Goal: Task Accomplishment & Management: Use online tool/utility

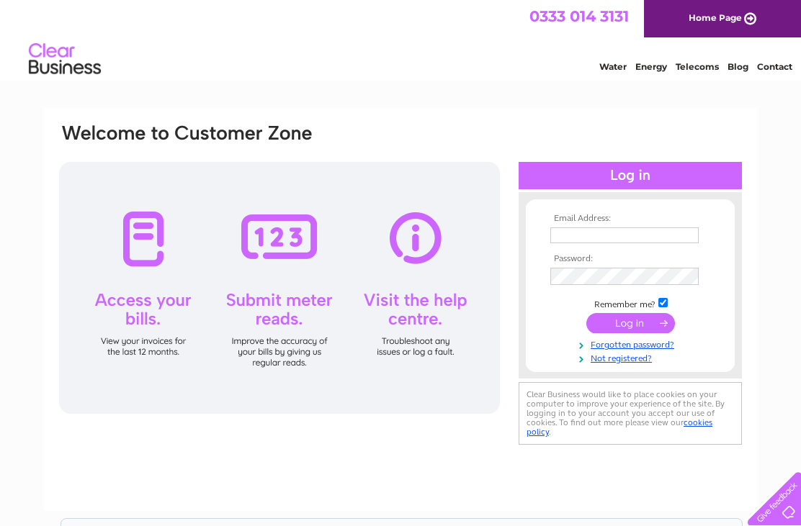
click at [601, 233] on input "text" at bounding box center [624, 236] width 148 height 16
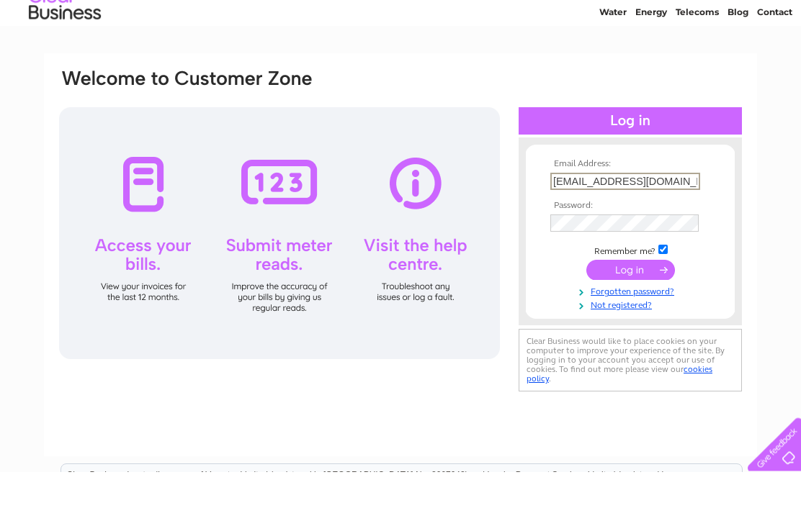
type input "Joarnold78@yahoo.co.uk"
click at [630, 315] on input "submit" at bounding box center [630, 325] width 89 height 20
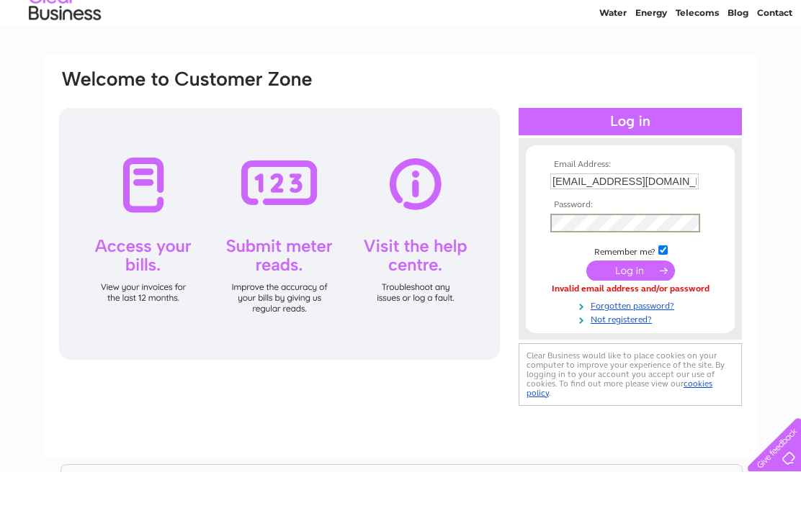
click at [766, 183] on div "Email Address: [EMAIL_ADDRESS][DOMAIN_NAME] Password: Forgotten password?" at bounding box center [400, 433] width 801 height 650
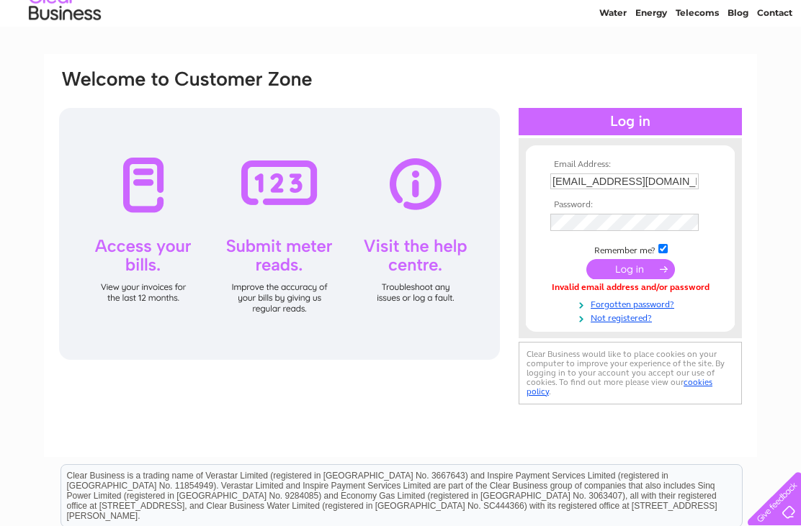
click at [647, 268] on input "submit" at bounding box center [630, 269] width 89 height 20
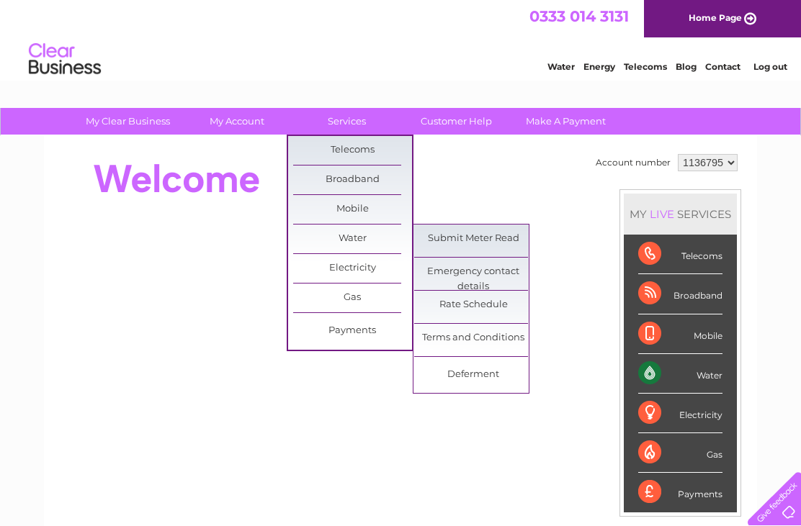
click at [503, 236] on link "Submit Meter Read" at bounding box center [473, 239] width 119 height 29
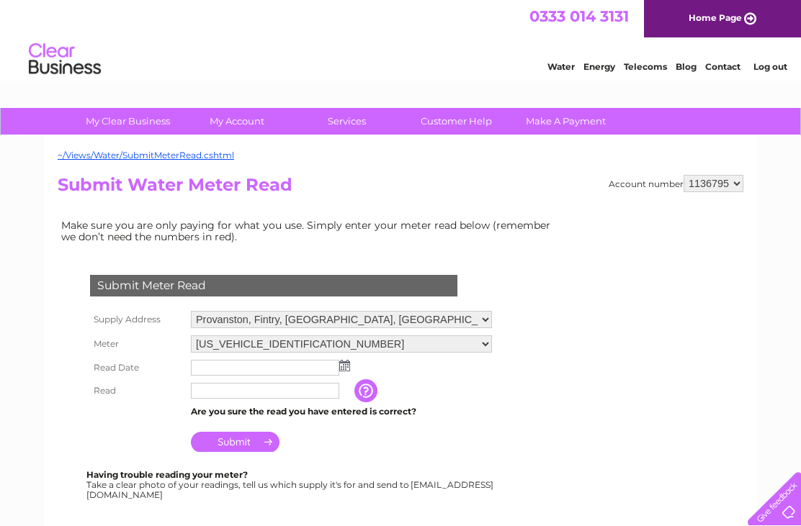
click at [347, 366] on img at bounding box center [344, 366] width 11 height 12
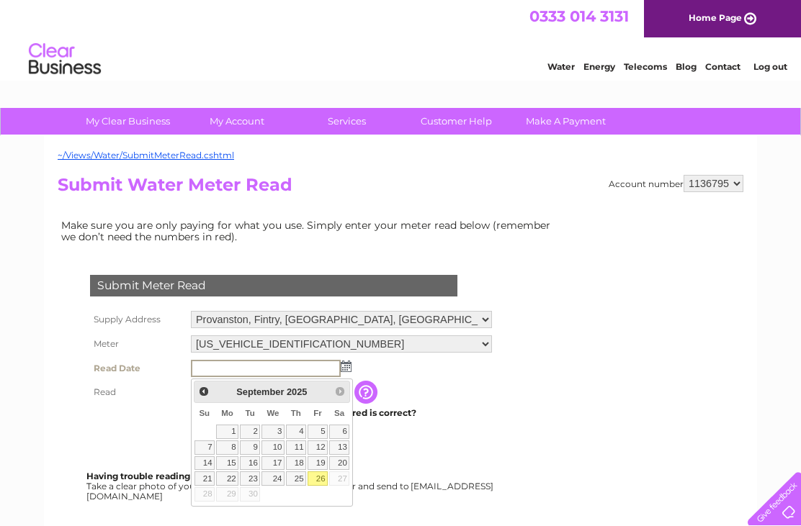
click at [322, 477] on link "26" at bounding box center [318, 479] width 20 height 14
type input "2025/09/26"
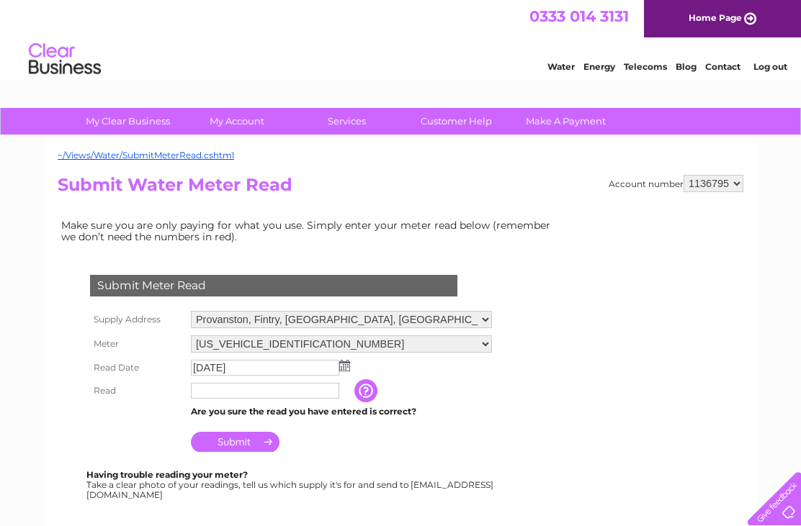
click at [289, 395] on input "text" at bounding box center [265, 391] width 148 height 16
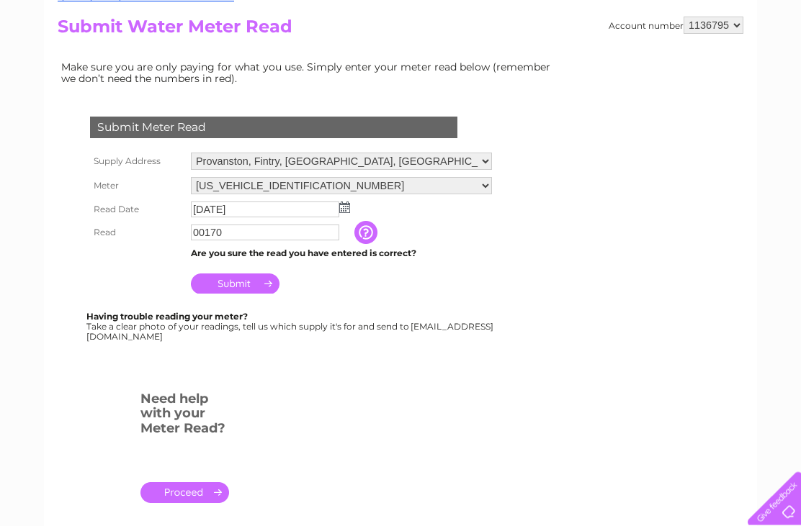
scroll to position [158, 0]
type input "00170"
click at [245, 291] on input "Submit" at bounding box center [235, 284] width 89 height 20
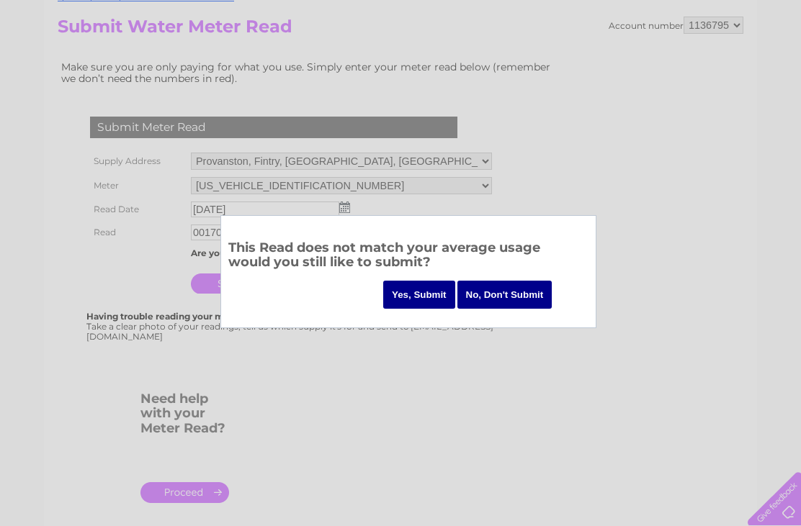
click at [420, 294] on input "Yes, Submit" at bounding box center [419, 295] width 72 height 28
